Goal: Task Accomplishment & Management: Manage account settings

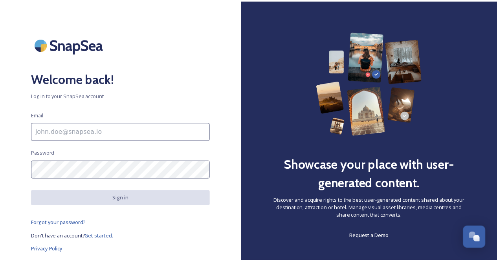
scroll to position [229, 0]
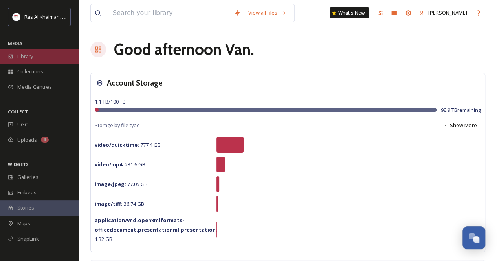
click at [35, 55] on div "Library" at bounding box center [39, 56] width 79 height 15
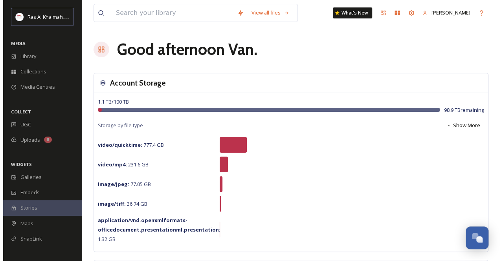
scroll to position [274, 0]
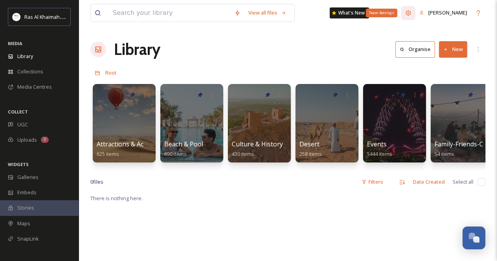
click at [412, 14] on icon at bounding box center [408, 13] width 6 height 6
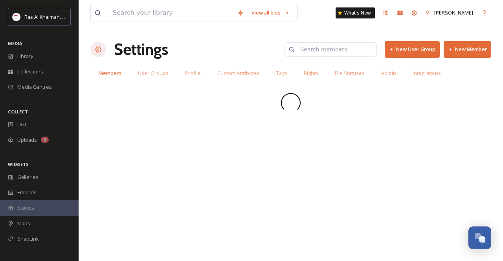
click at [471, 50] on button "New Member" at bounding box center [468, 49] width 48 height 16
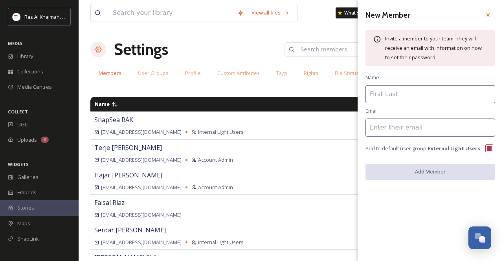
click at [395, 132] on input at bounding box center [431, 128] width 130 height 18
paste input "[EMAIL_ADDRESS][PERSON_NAME][DOMAIN_NAME]"
type input "[EMAIL_ADDRESS][PERSON_NAME][DOMAIN_NAME]"
click at [397, 98] on input at bounding box center [431, 94] width 130 height 18
paste input "[PERSON_NAME]"
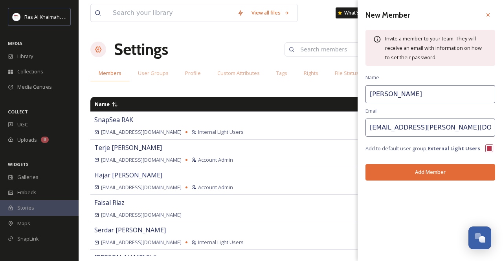
type input "[PERSON_NAME]"
click at [415, 175] on button "Add Member" at bounding box center [431, 172] width 130 height 16
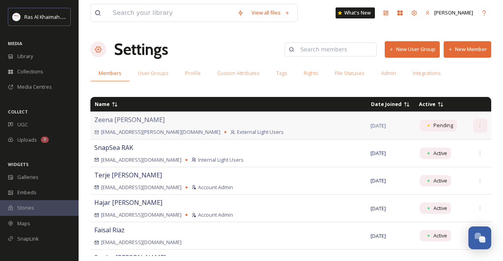
click at [478, 127] on icon at bounding box center [480, 125] width 5 height 5
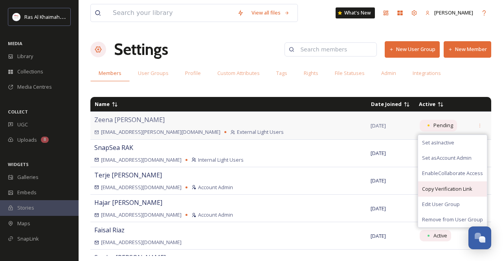
click at [442, 186] on span "Copy Verification Link" at bounding box center [447, 189] width 50 height 7
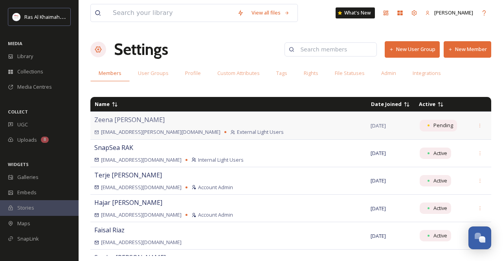
click at [469, 51] on button "New Member" at bounding box center [468, 49] width 48 height 16
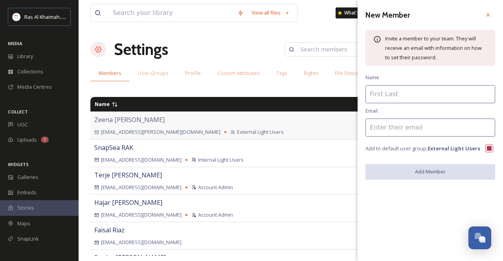
click at [413, 127] on input at bounding box center [431, 128] width 130 height 18
paste input "[PERSON_NAME][EMAIL_ADDRESS][PERSON_NAME][DOMAIN_NAME]"
type input "[PERSON_NAME][EMAIL_ADDRESS][PERSON_NAME][DOMAIN_NAME]"
click at [394, 96] on input at bounding box center [431, 94] width 130 height 18
paste input "[PERSON_NAME]"
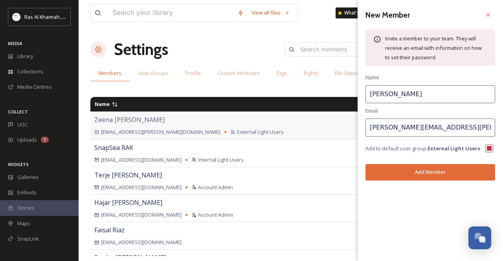
type input "[PERSON_NAME]"
click at [413, 177] on button "Add Member" at bounding box center [431, 172] width 130 height 16
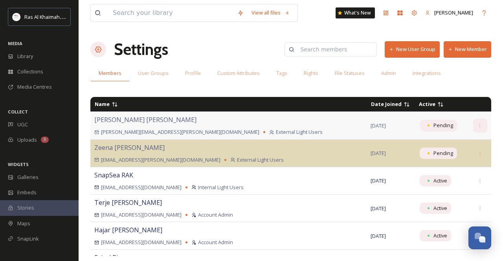
click at [478, 126] on icon at bounding box center [480, 125] width 5 height 5
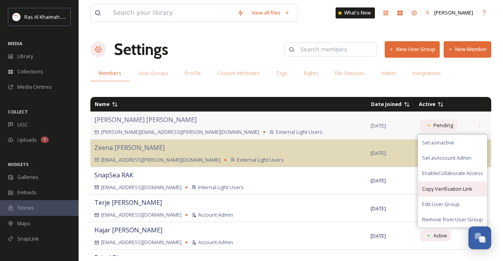
click at [432, 190] on span "Copy Verification Link" at bounding box center [447, 189] width 50 height 7
click at [478, 50] on button "New Member" at bounding box center [468, 49] width 48 height 16
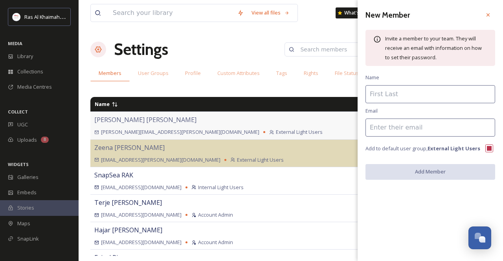
click at [383, 129] on input at bounding box center [431, 128] width 130 height 18
click at [383, 92] on input at bounding box center [431, 94] width 130 height 18
paste input "[PERSON_NAME]"
type input "[PERSON_NAME]"
click at [382, 132] on input at bounding box center [431, 128] width 130 height 18
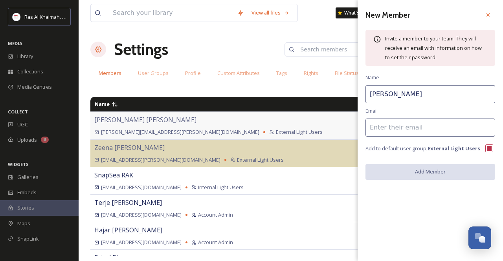
paste input "[PERSON_NAME][EMAIL_ADDRESS][PERSON_NAME][DOMAIN_NAME]"
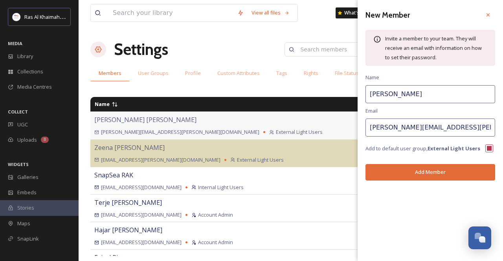
type input "[PERSON_NAME][EMAIL_ADDRESS][PERSON_NAME][DOMAIN_NAME]"
click at [412, 170] on button "Add Member" at bounding box center [431, 172] width 130 height 16
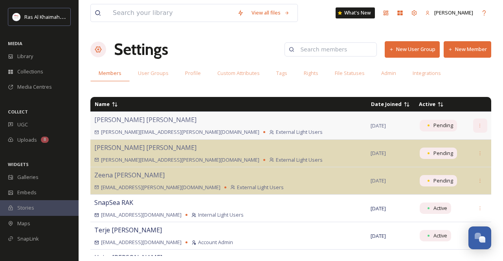
click at [478, 125] on icon at bounding box center [480, 125] width 5 height 5
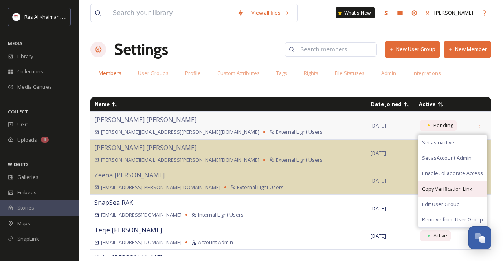
click at [429, 192] on div "Copy Verification Link" at bounding box center [452, 189] width 69 height 15
